Goal: Find specific page/section: Find specific page/section

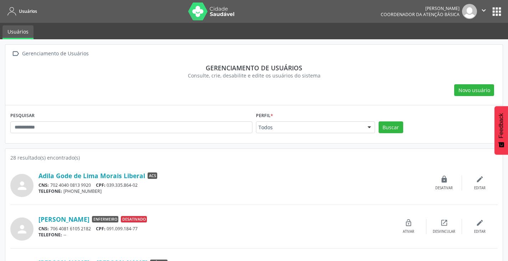
click at [498, 15] on button "apps" at bounding box center [496, 11] width 12 height 12
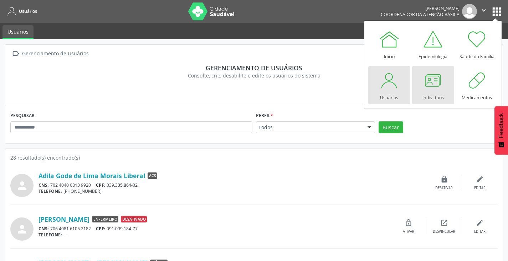
click at [429, 96] on div "Indivíduos" at bounding box center [432, 96] width 21 height 10
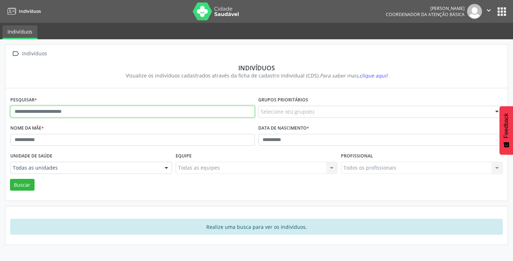
click at [16, 112] on input "text" at bounding box center [132, 111] width 244 height 12
type input "**********"
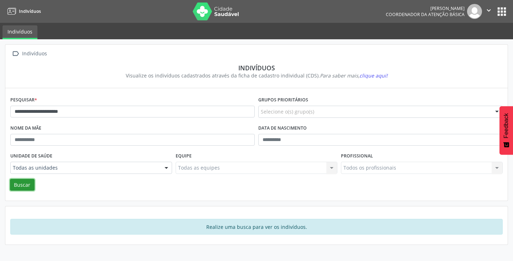
click at [26, 186] on button "Buscar" at bounding box center [22, 185] width 25 height 12
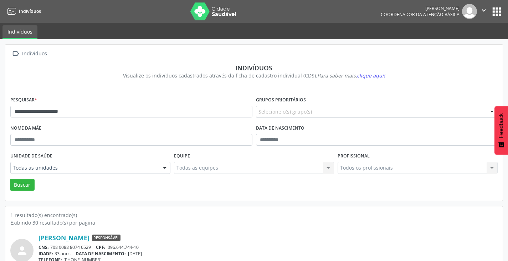
scroll to position [30, 0]
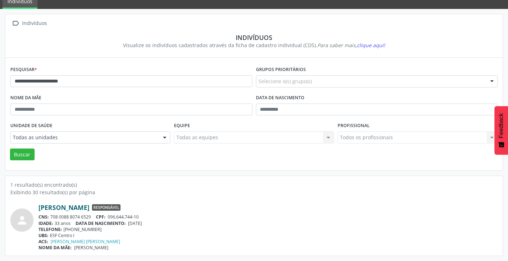
click at [78, 205] on link "[PERSON_NAME]" at bounding box center [63, 207] width 51 height 8
